Goal: Information Seeking & Learning: Learn about a topic

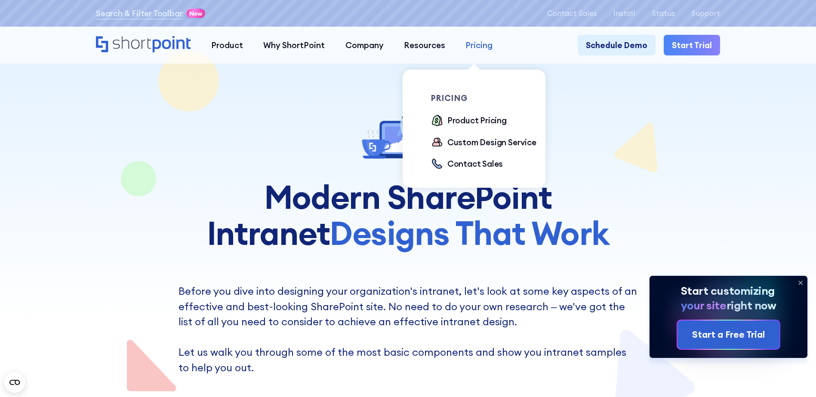
click at [473, 40] on div "Pricing" at bounding box center [478, 45] width 27 height 12
click at [473, 122] on div "Product Pricing" at bounding box center [476, 120] width 59 height 12
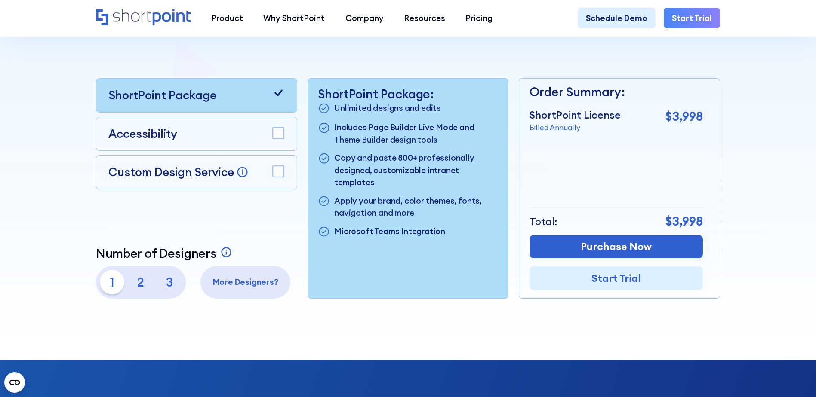
scroll to position [215, 0]
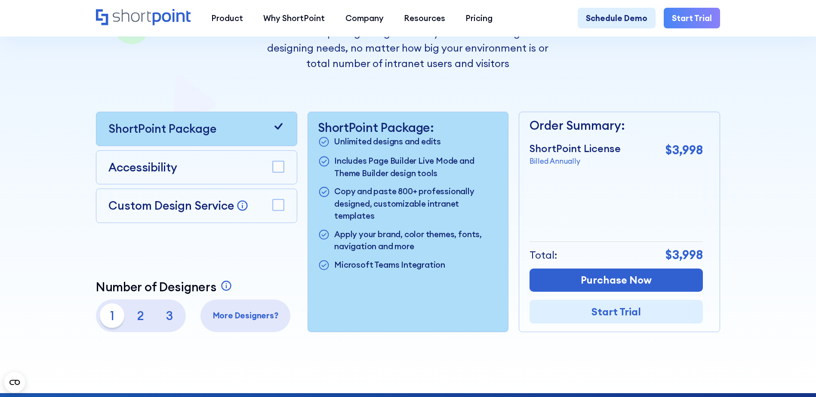
click at [279, 206] on rect at bounding box center [278, 205] width 11 height 11
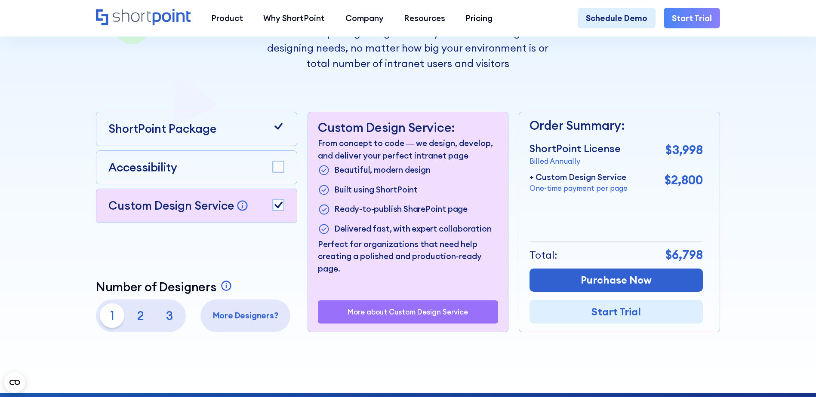
click at [280, 206] on icon at bounding box center [278, 205] width 8 height 6
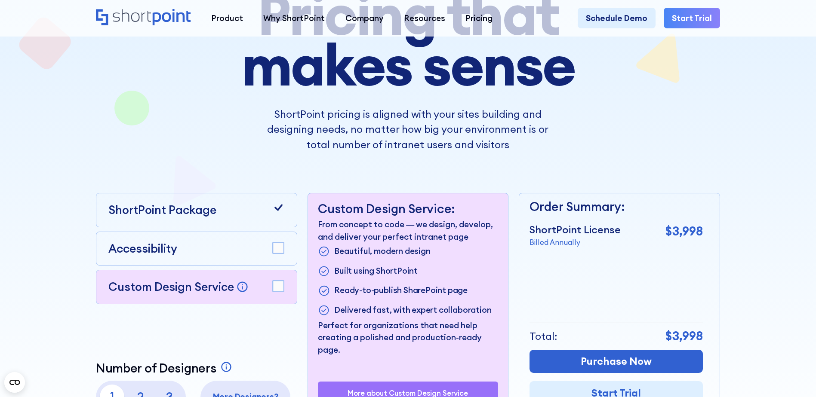
scroll to position [0, 0]
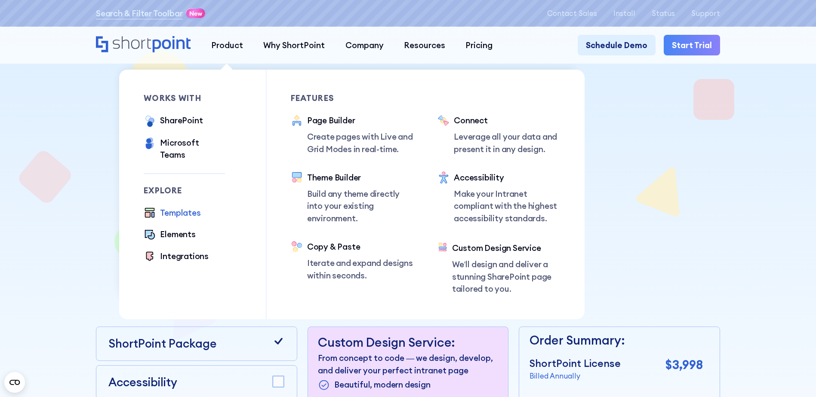
click at [181, 207] on div "Templates" at bounding box center [180, 213] width 40 height 12
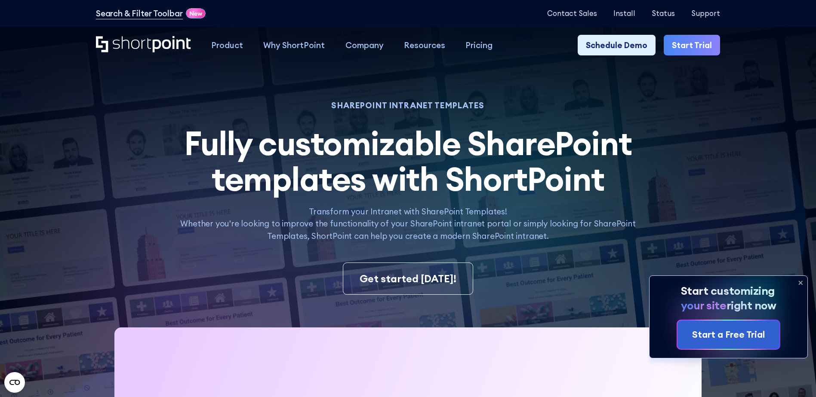
click at [800, 283] on icon at bounding box center [800, 282] width 3 height 3
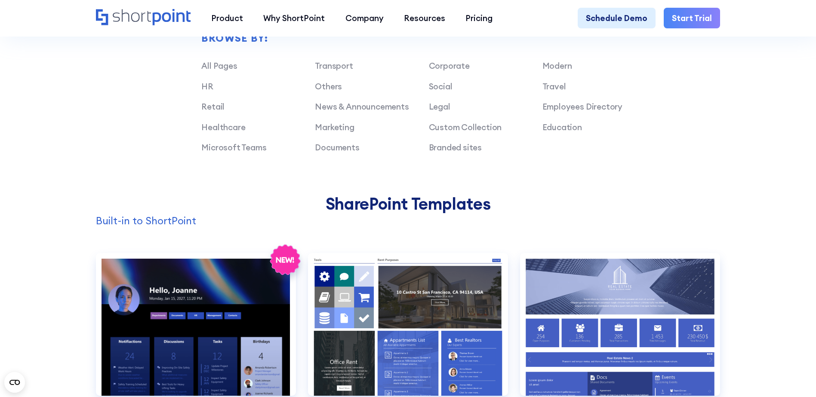
scroll to position [817, 0]
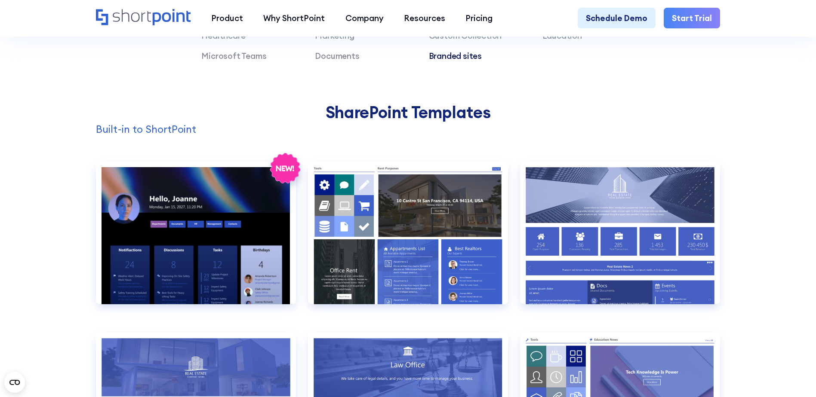
click at [469, 61] on link "Branded sites" at bounding box center [455, 56] width 53 height 10
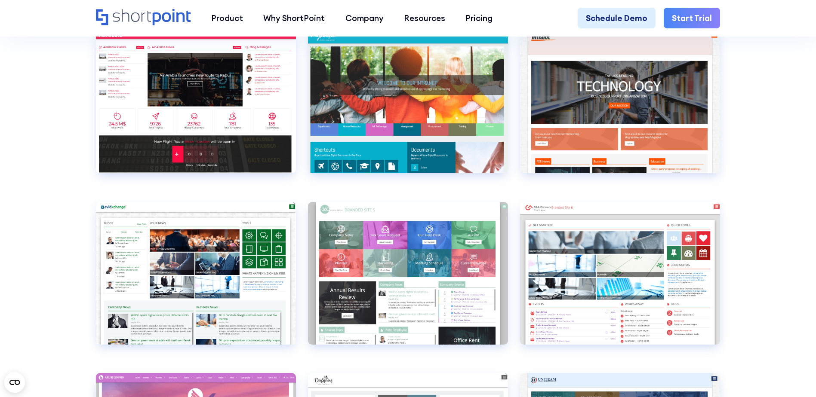
scroll to position [1075, 0]
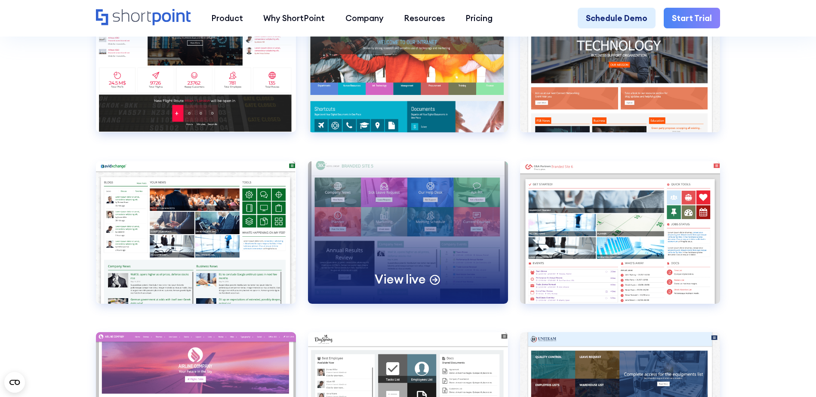
click at [417, 288] on p "View live" at bounding box center [400, 280] width 51 height 16
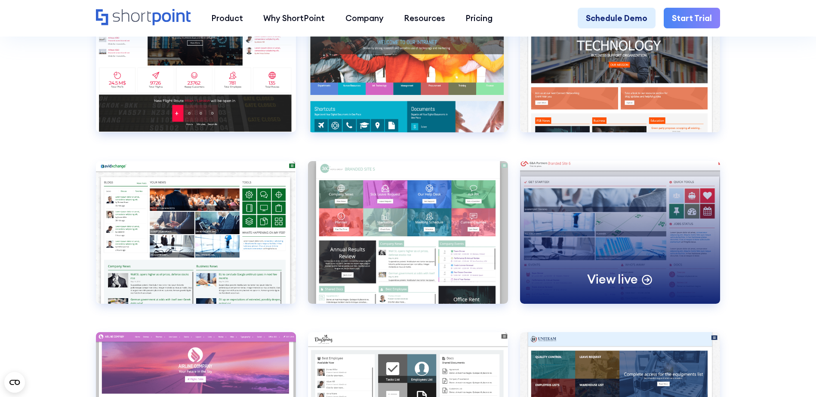
click at [615, 288] on p "View live" at bounding box center [612, 280] width 51 height 16
